Goal: Task Accomplishment & Management: Manage account settings

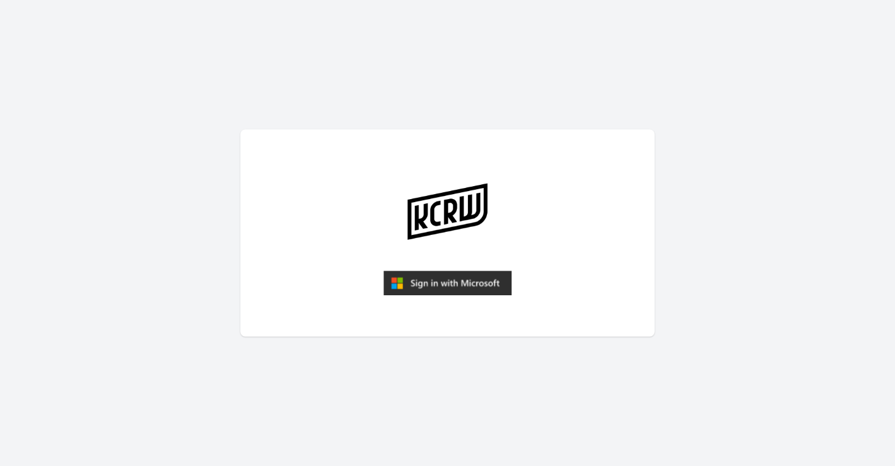
click at [439, 281] on img "submit" at bounding box center [447, 283] width 128 height 25
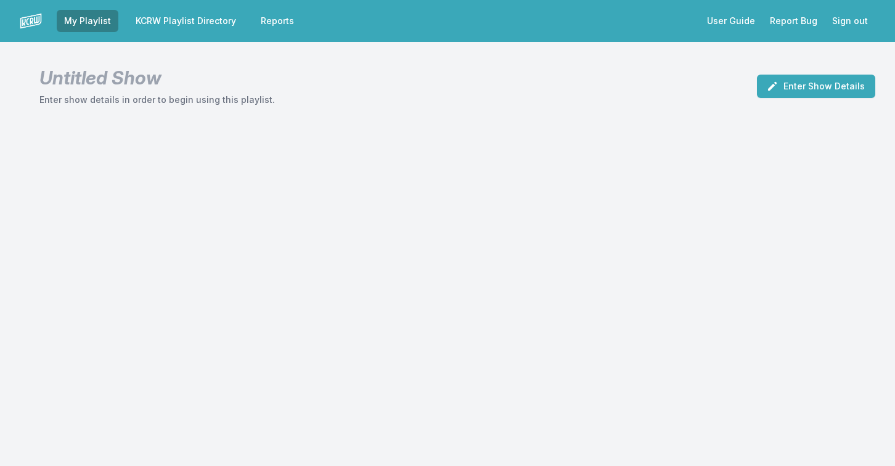
click at [155, 14] on link "KCRW Playlist Directory" at bounding box center [185, 21] width 115 height 22
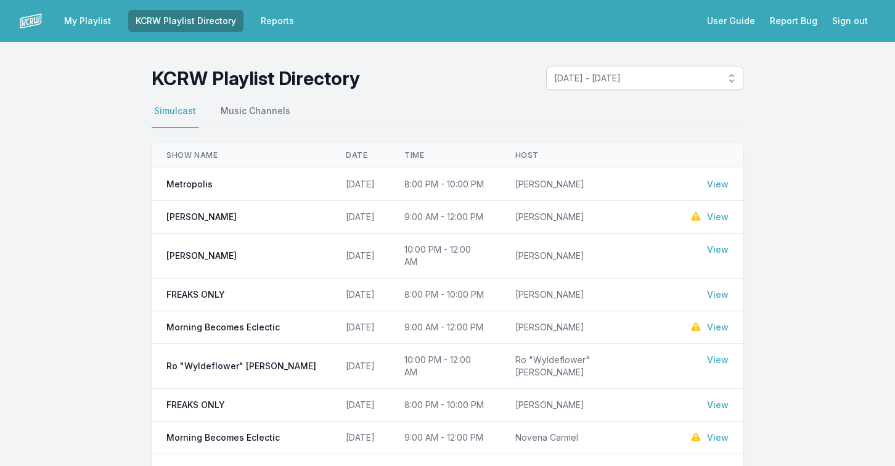
click at [721, 185] on link "View" at bounding box center [718, 184] width 22 height 12
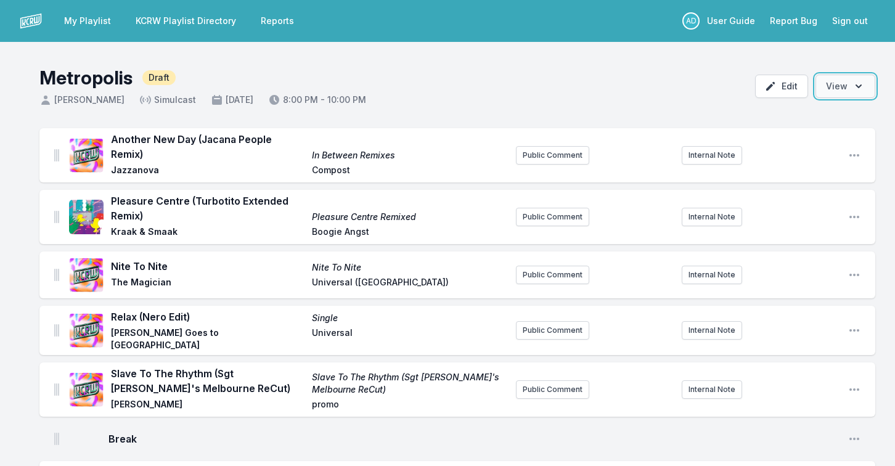
click at [836, 92] on button "Open options View" at bounding box center [845, 86] width 60 height 23
click at [160, 74] on span "Draft" at bounding box center [158, 77] width 33 height 15
click at [784, 94] on button "Edit" at bounding box center [781, 86] width 53 height 23
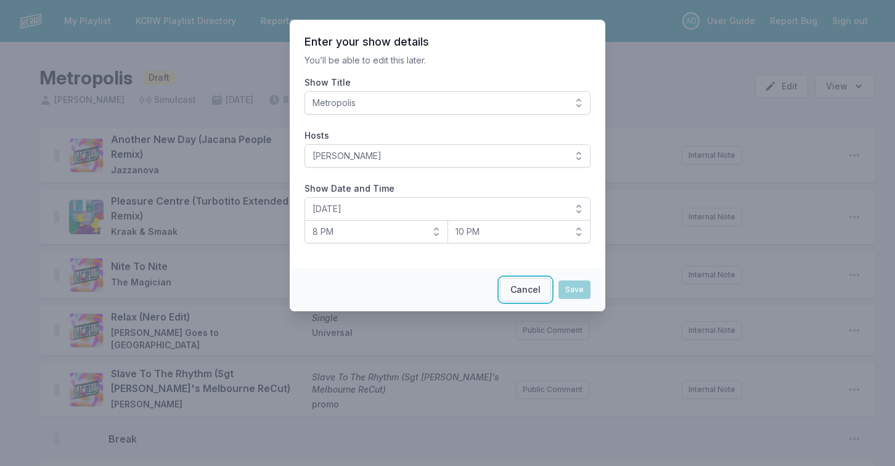
click at [522, 291] on button "Cancel" at bounding box center [525, 289] width 51 height 23
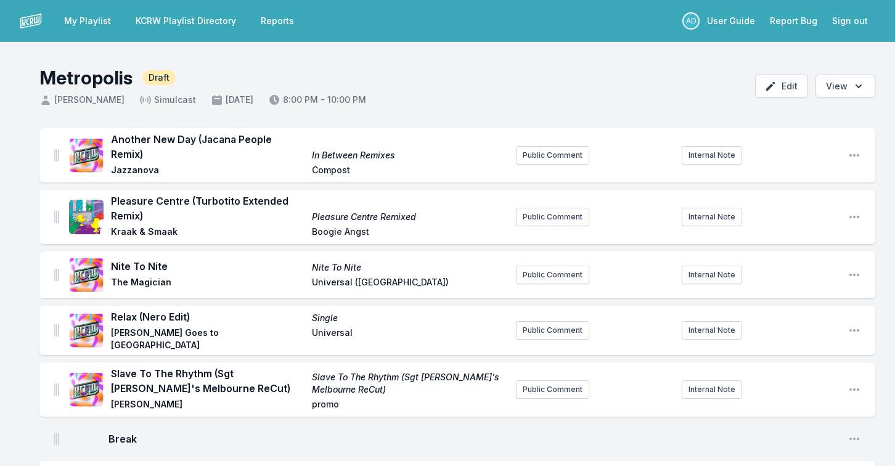
click at [146, 15] on link "KCRW Playlist Directory" at bounding box center [185, 21] width 115 height 22
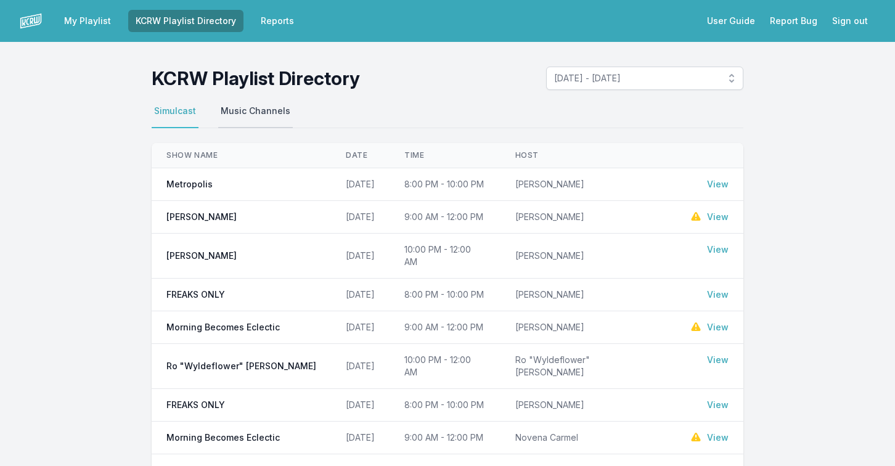
click at [235, 116] on button "Music Channels" at bounding box center [255, 116] width 75 height 23
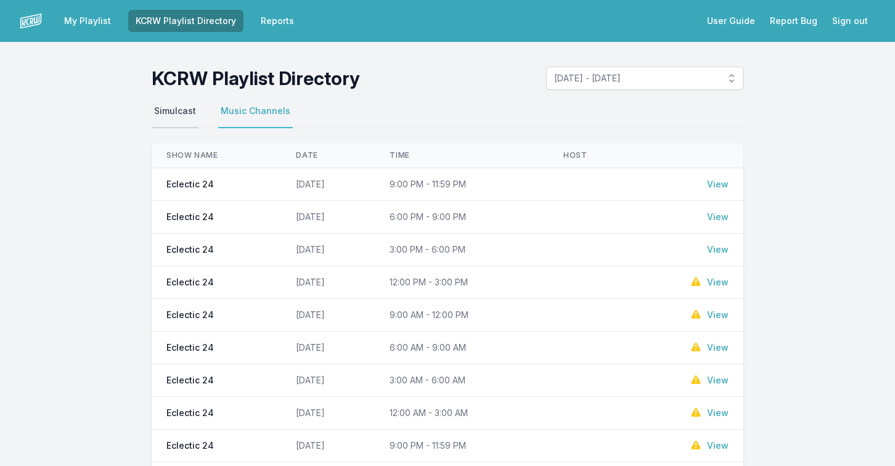
click at [169, 114] on button "Simulcast" at bounding box center [175, 116] width 47 height 23
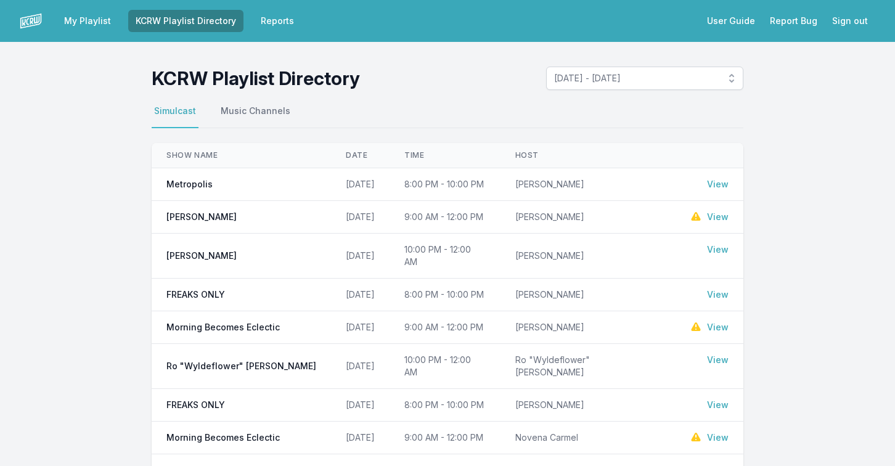
click at [86, 22] on link "My Playlist" at bounding box center [88, 21] width 62 height 22
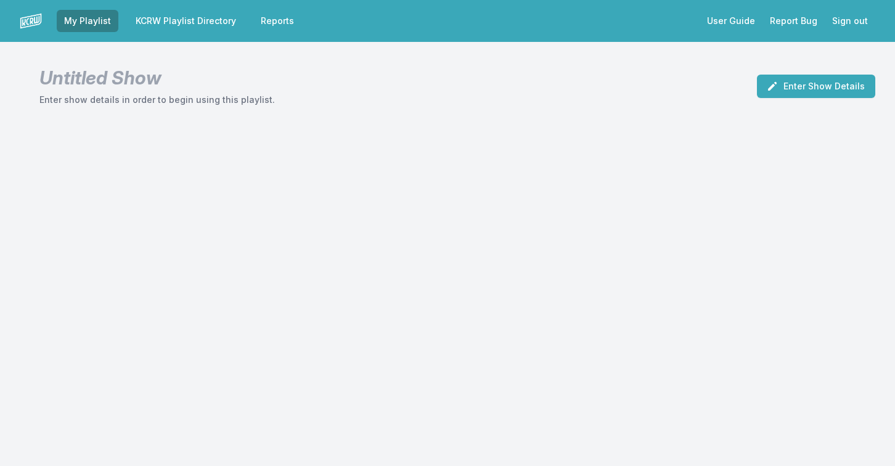
click at [271, 17] on link "Reports" at bounding box center [277, 21] width 48 height 22
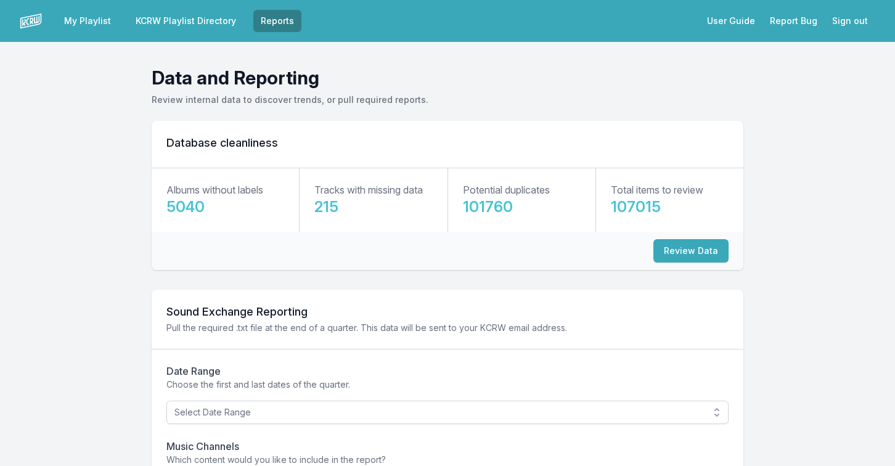
click at [188, 25] on link "KCRW Playlist Directory" at bounding box center [185, 21] width 115 height 22
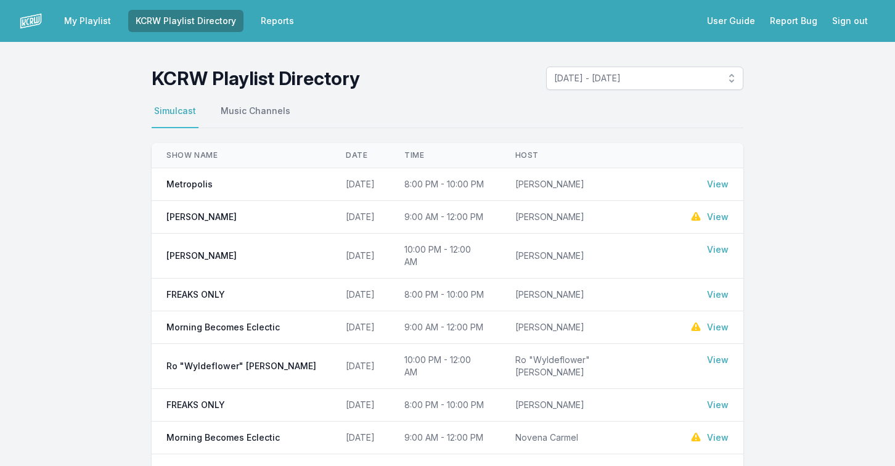
click at [714, 184] on link "View" at bounding box center [718, 184] width 22 height 12
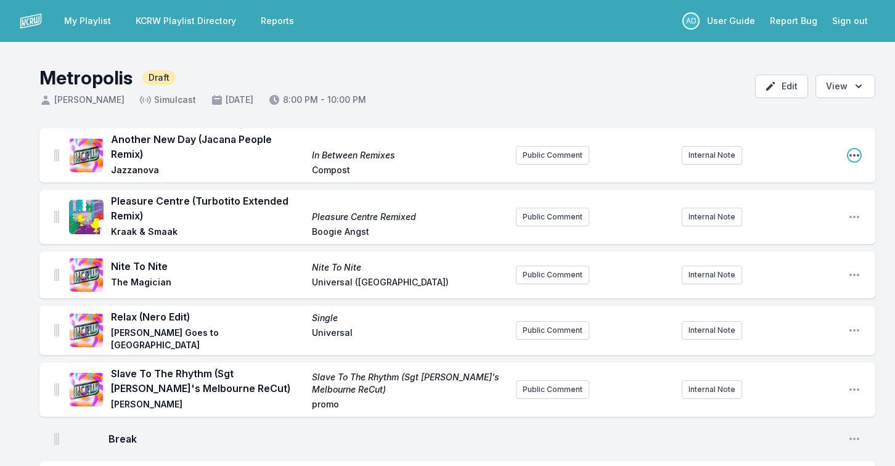
click at [853, 149] on icon "Open playlist item options" at bounding box center [854, 155] width 12 height 12
click at [791, 173] on button "Edit Track Details" at bounding box center [791, 180] width 138 height 22
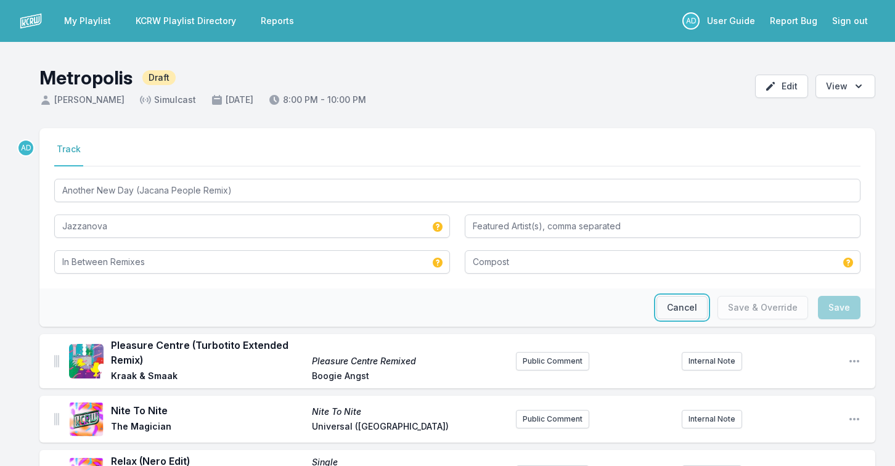
click at [686, 312] on button "Cancel" at bounding box center [681, 307] width 51 height 23
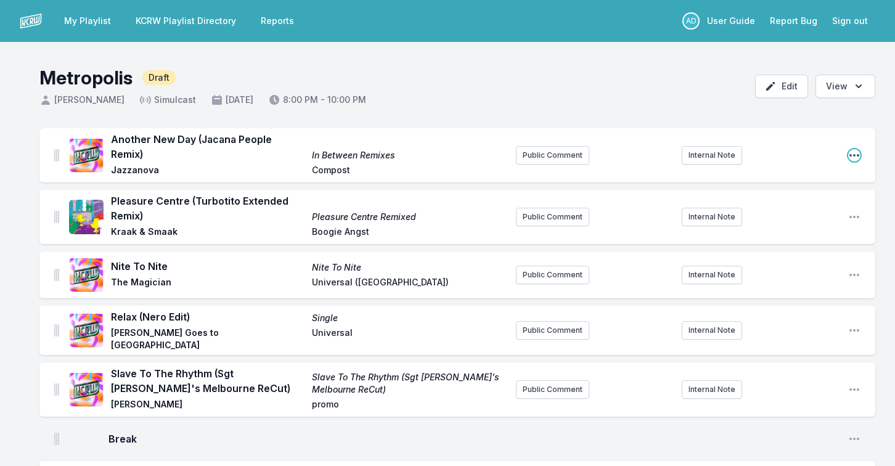
click at [854, 149] on icon "Open playlist item options" at bounding box center [854, 155] width 12 height 12
click at [649, 101] on header "Metropolis Draft [PERSON_NAME] Simulcast [DATE] 8:00 PM - 10:00 PM Edit Open op…" at bounding box center [447, 81] width 895 height 79
click at [855, 149] on icon "Open playlist item options" at bounding box center [854, 155] width 12 height 12
click at [577, 94] on header "Metropolis Draft [PERSON_NAME] Simulcast [DATE] 8:00 PM - 10:00 PM Edit Open op…" at bounding box center [447, 81] width 895 height 79
click at [56, 150] on img at bounding box center [56, 155] width 5 height 12
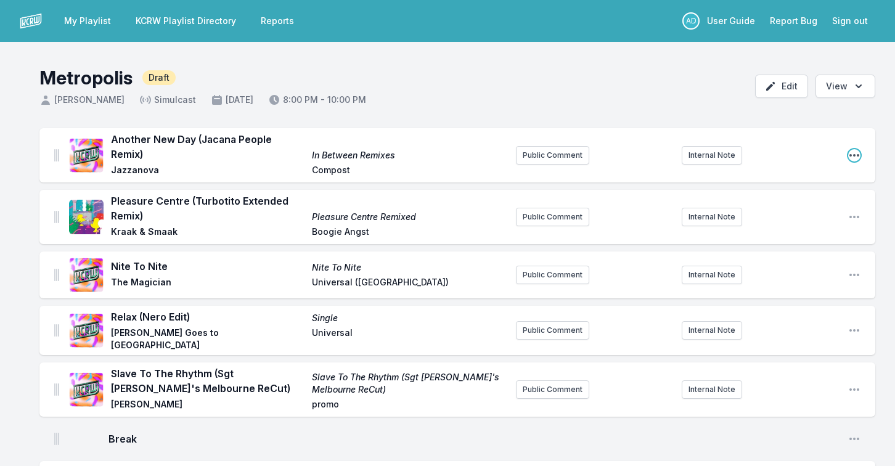
click at [851, 149] on icon "Open playlist item options" at bounding box center [854, 155] width 12 height 12
click at [764, 174] on button "Edit Track Details" at bounding box center [791, 180] width 138 height 22
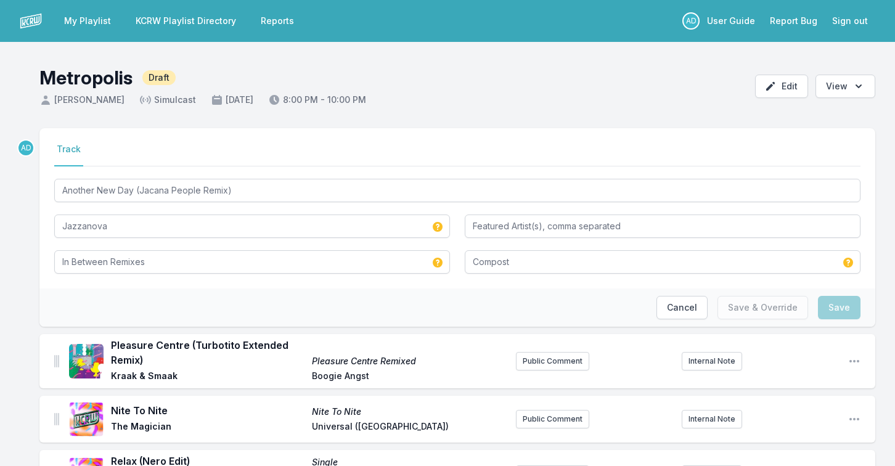
click at [454, 92] on header "Metropolis Draft [PERSON_NAME] Simulcast [DATE] 8:00 PM - 10:00 PM Edit Open op…" at bounding box center [447, 81] width 895 height 79
